Goal: Find specific page/section

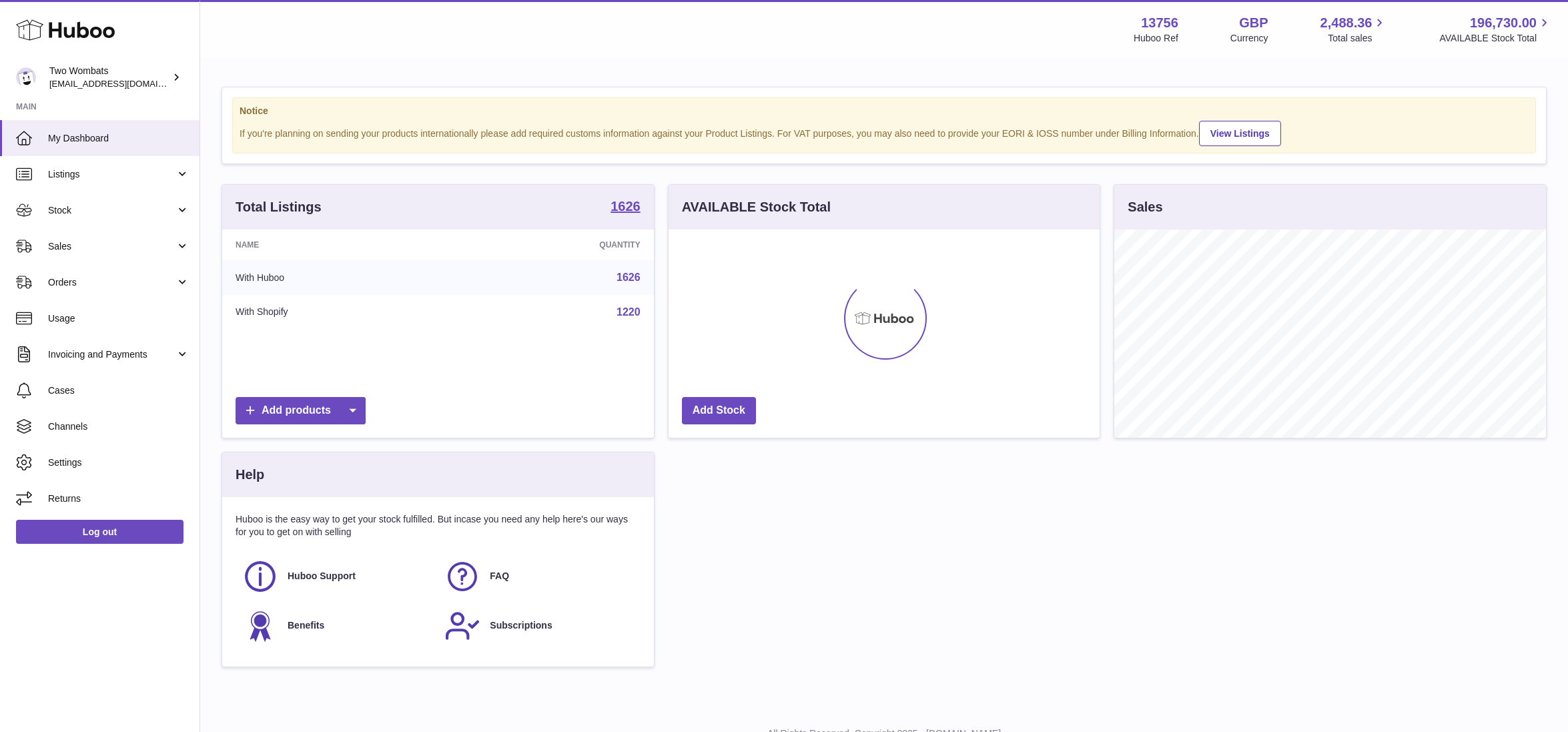
scroll to position [208, 431]
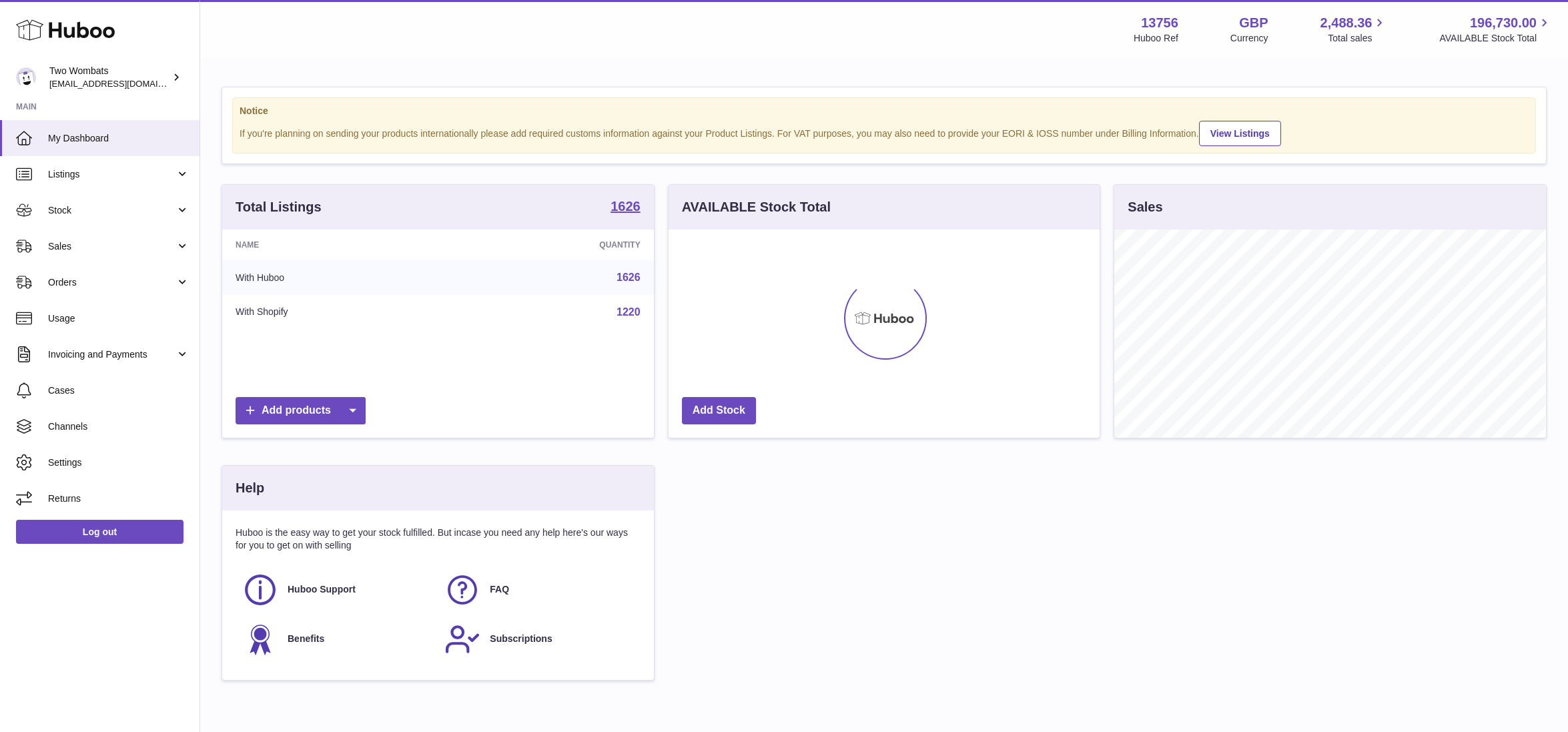
scroll to position [208, 431]
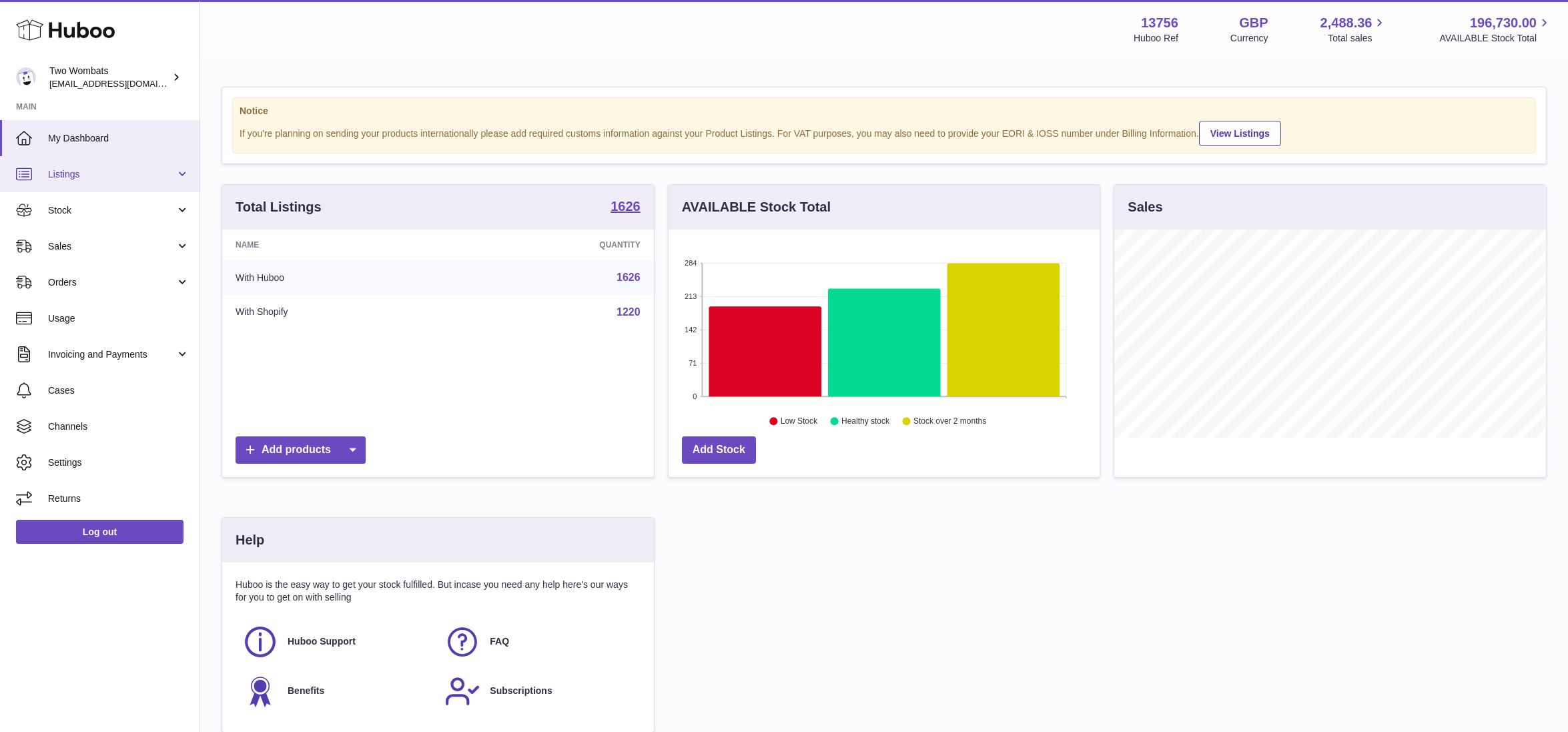
click at [110, 170] on span "Listings" at bounding box center [112, 174] width 127 height 13
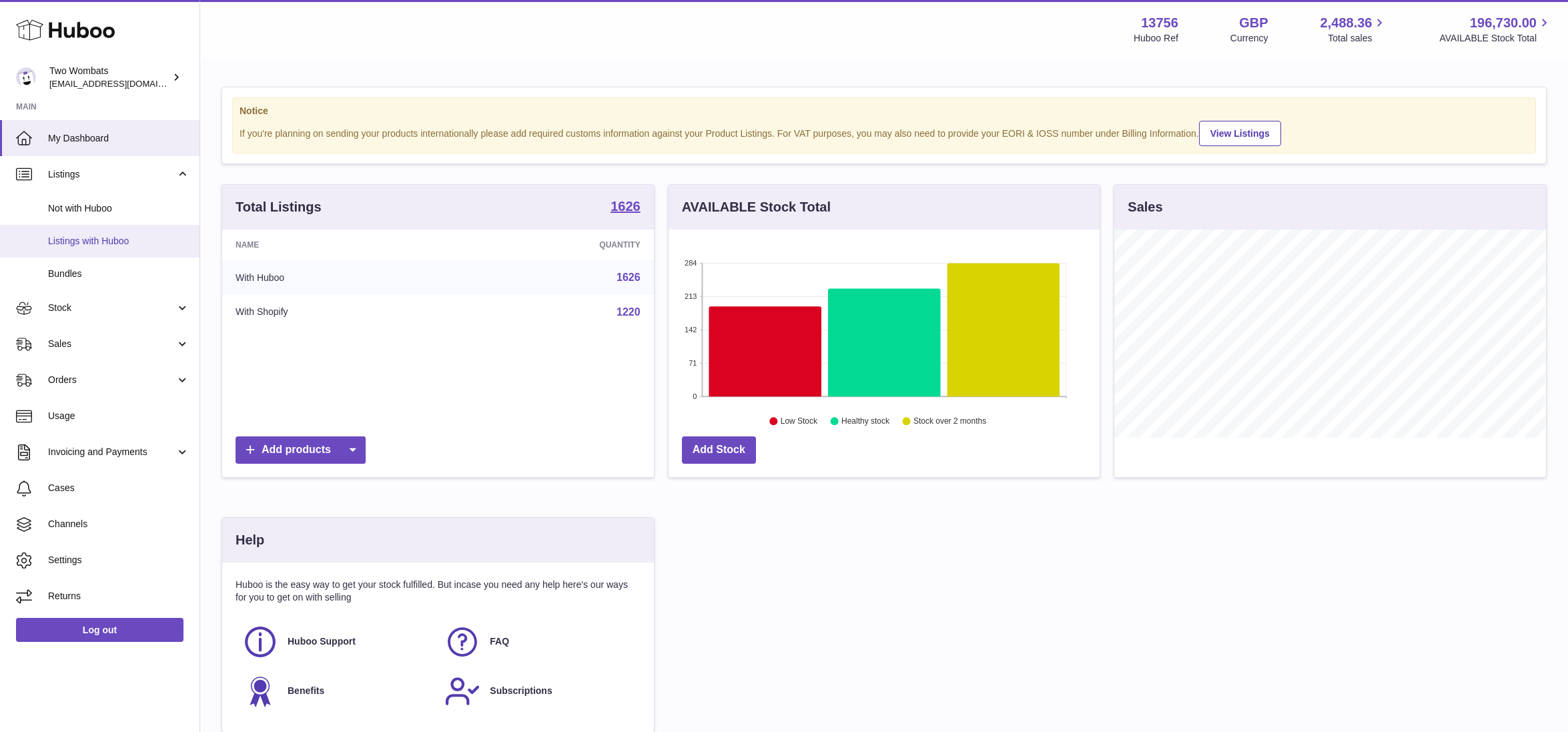
click at [111, 242] on span "Listings with Huboo" at bounding box center [119, 241] width 142 height 13
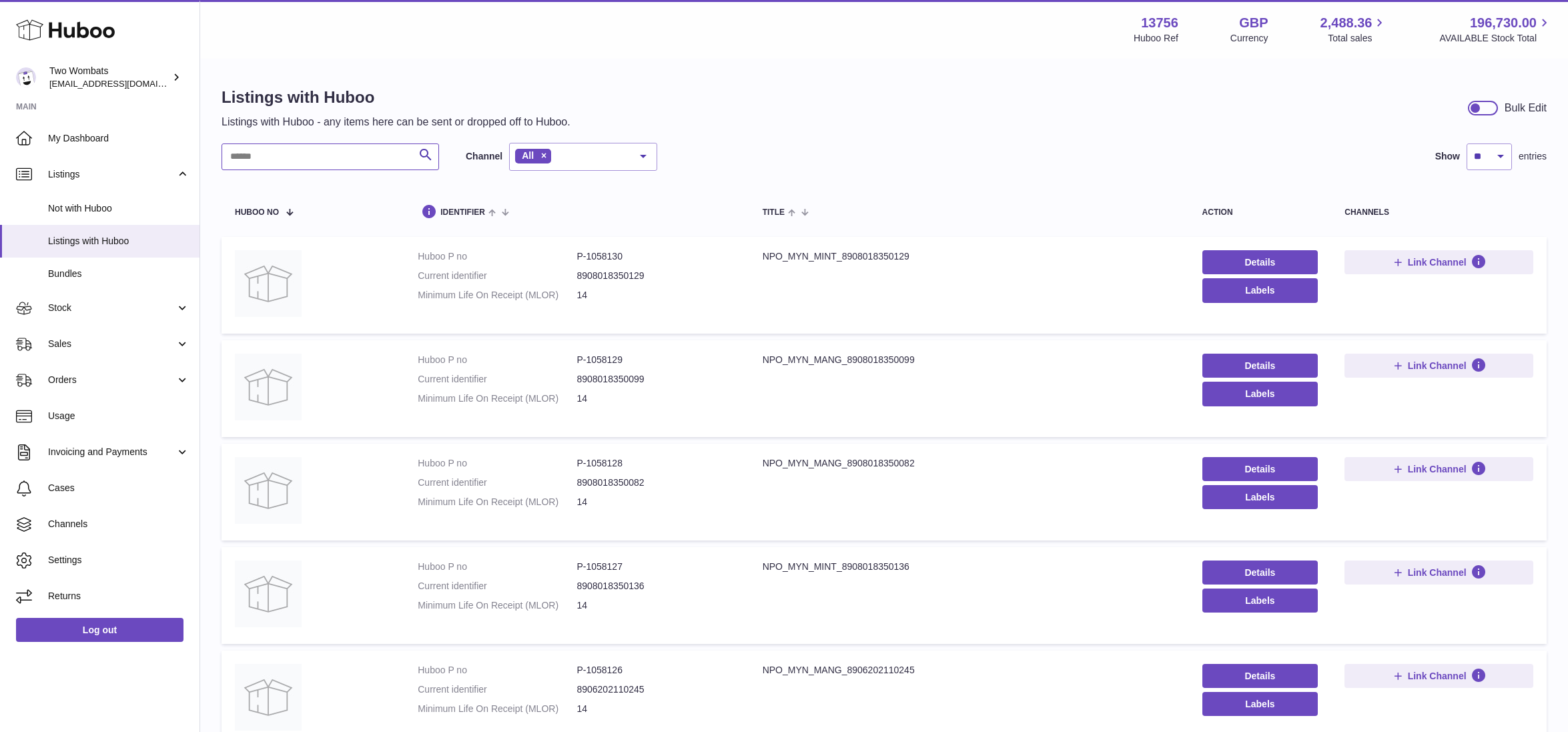
click at [290, 157] on input "text" at bounding box center [330, 156] width 218 height 27
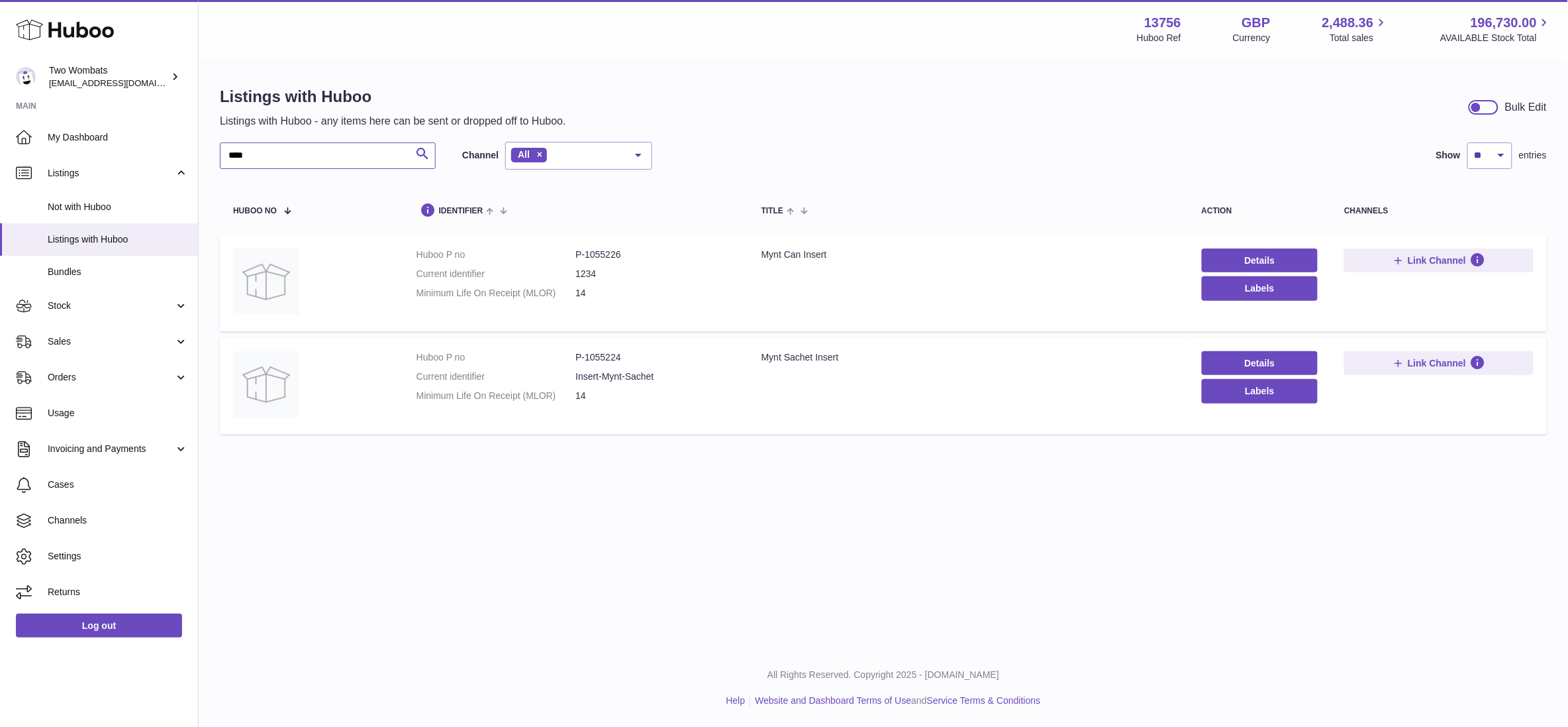
type input "****"
